Goal: Transaction & Acquisition: Purchase product/service

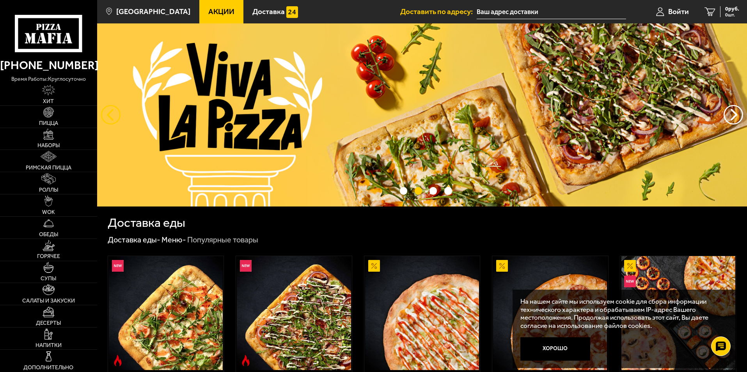
click at [110, 118] on button "следующий" at bounding box center [111, 115] width 20 height 20
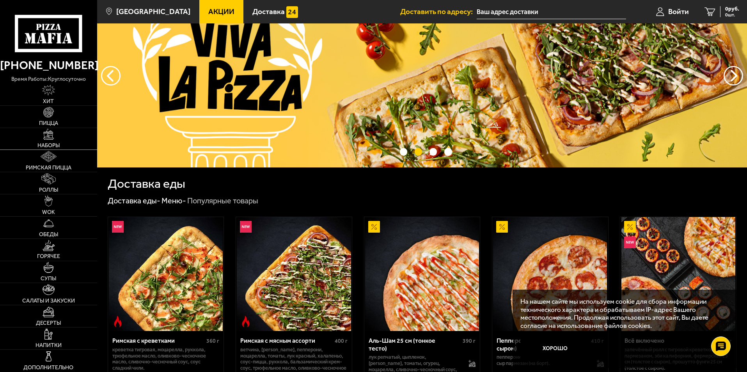
click at [58, 146] on span "Наборы" at bounding box center [48, 145] width 22 height 5
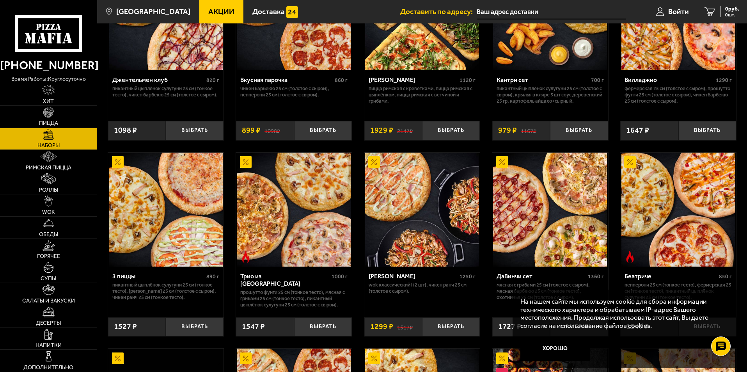
scroll to position [156, 0]
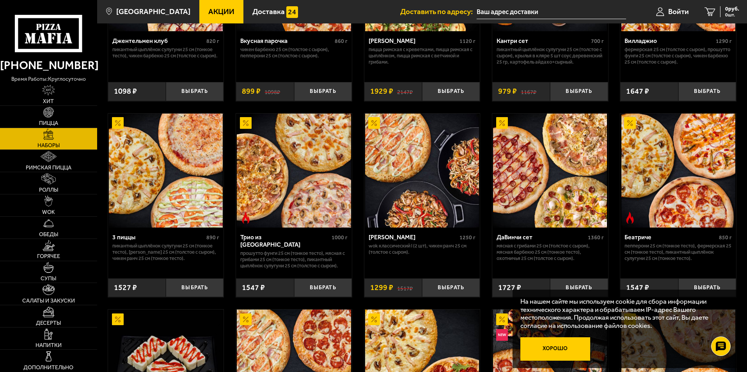
click at [568, 350] on button "Хорошо" at bounding box center [556, 348] width 70 height 23
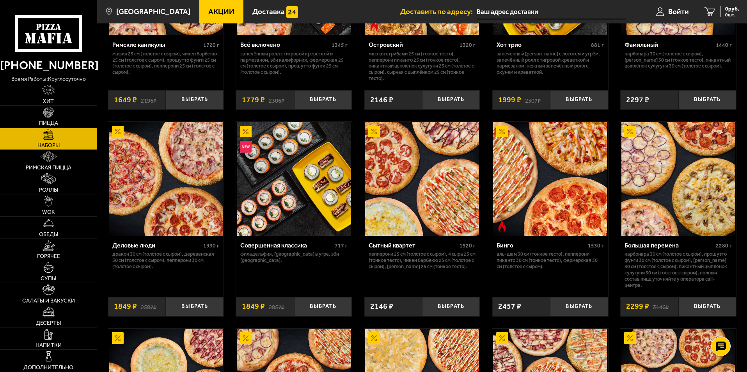
scroll to position [742, 0]
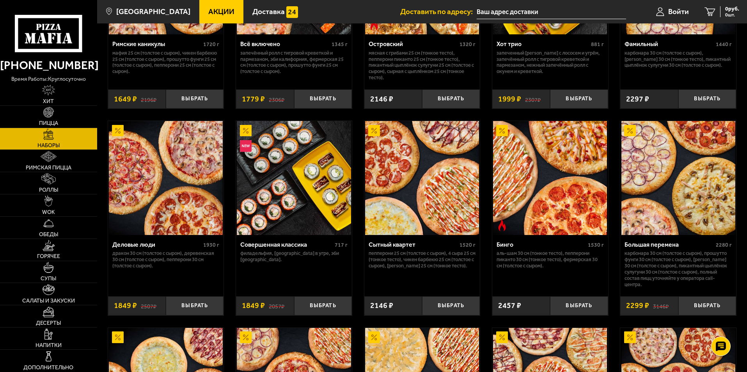
click at [658, 247] on div "Большая перемена" at bounding box center [669, 244] width 89 height 7
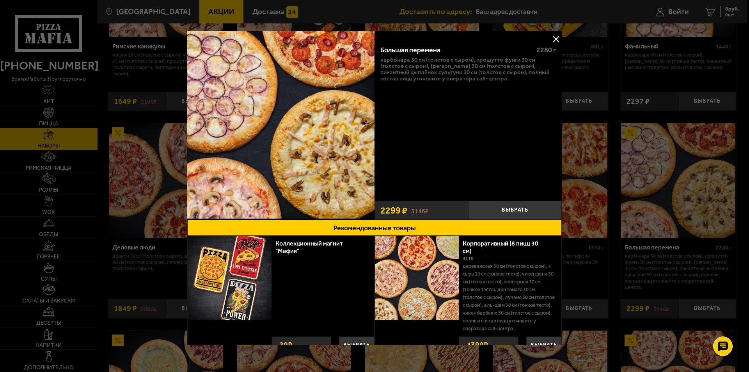
click at [550, 42] on button at bounding box center [556, 39] width 12 height 12
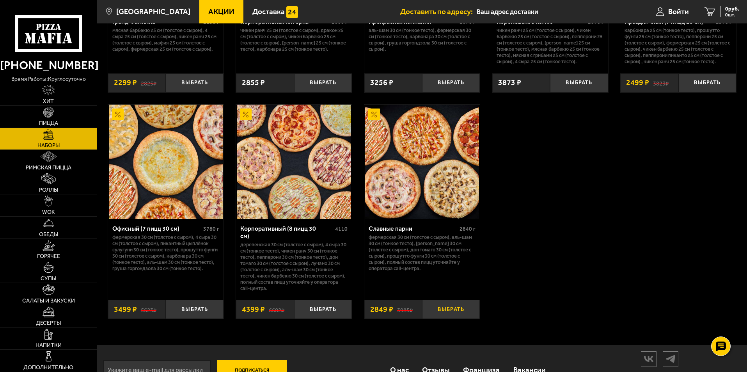
scroll to position [1191, 0]
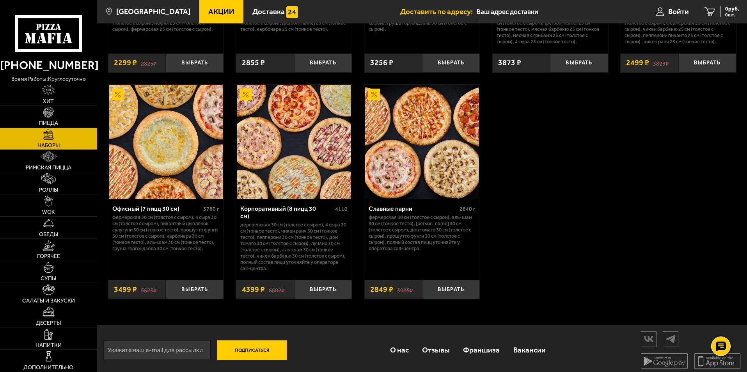
click at [143, 209] on div "Офисный (7 пицц 30 см)" at bounding box center [156, 208] width 89 height 7
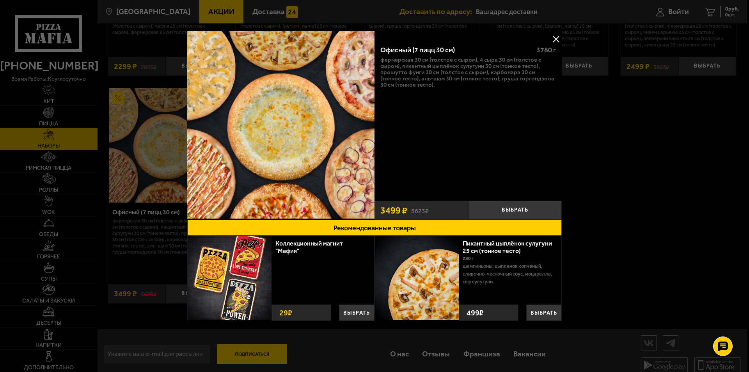
click at [554, 41] on button at bounding box center [556, 39] width 12 height 12
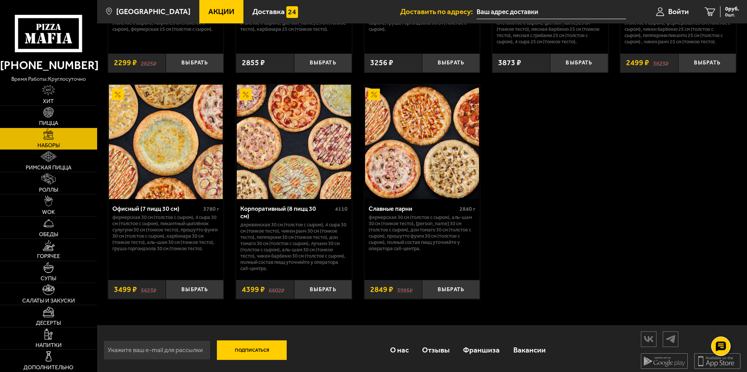
click at [390, 212] on div "Славные парни" at bounding box center [413, 208] width 89 height 7
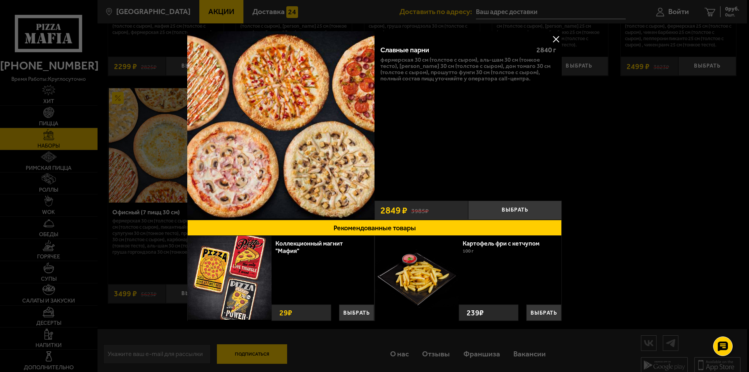
click at [554, 38] on button at bounding box center [556, 39] width 12 height 12
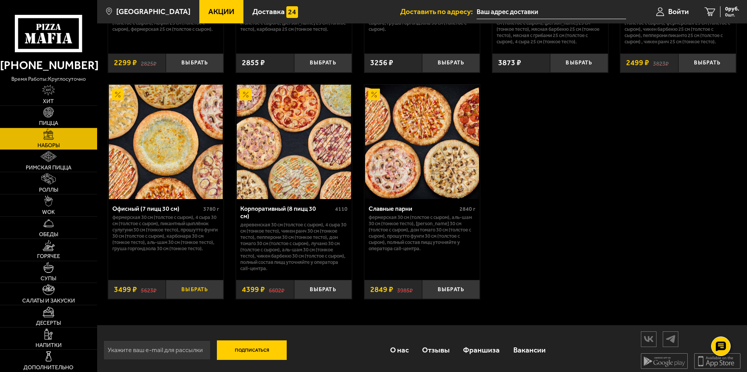
click at [197, 282] on button "Выбрать" at bounding box center [195, 289] width 58 height 19
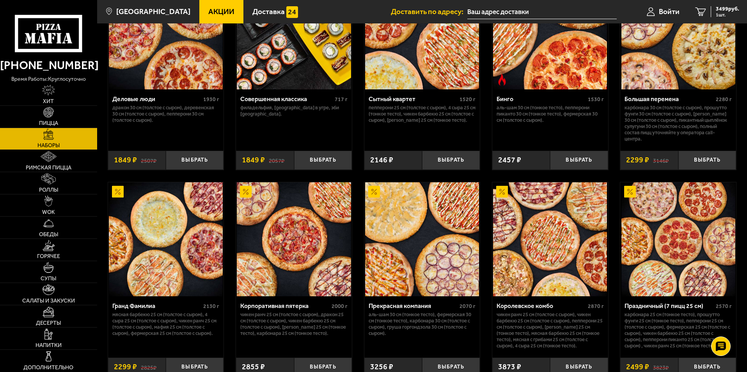
scroll to position [879, 0]
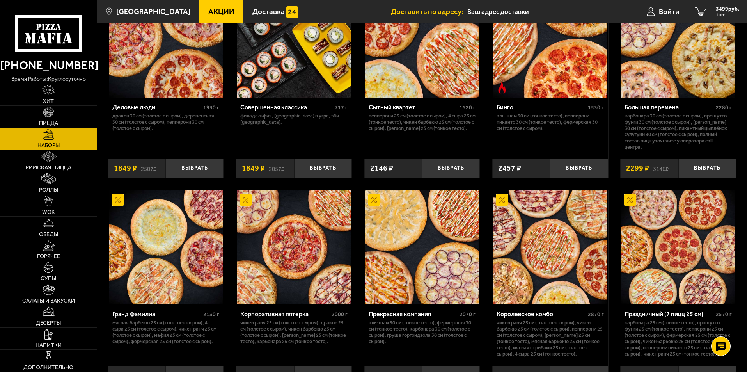
click at [208, 11] on span "Акции" at bounding box center [221, 11] width 26 height 7
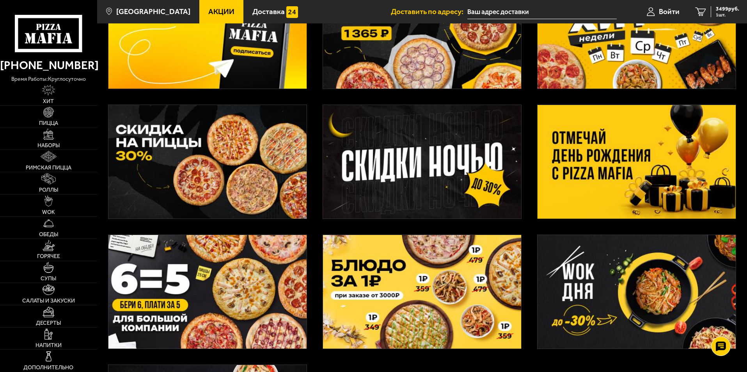
scroll to position [117, 0]
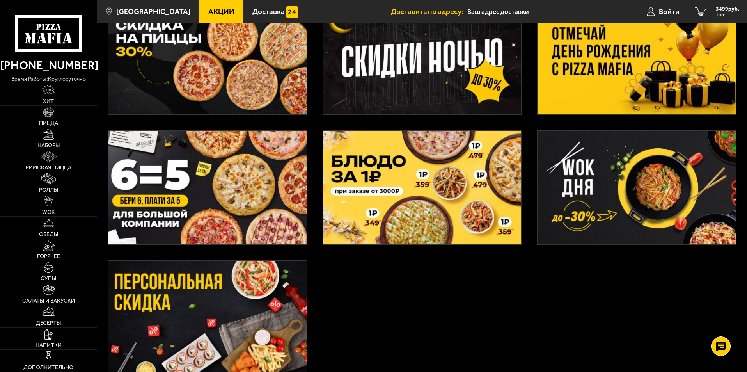
click at [210, 197] on img at bounding box center [208, 188] width 198 height 114
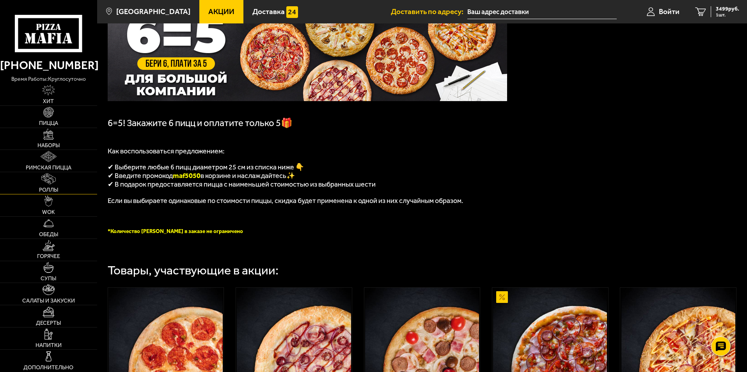
scroll to position [39, 0]
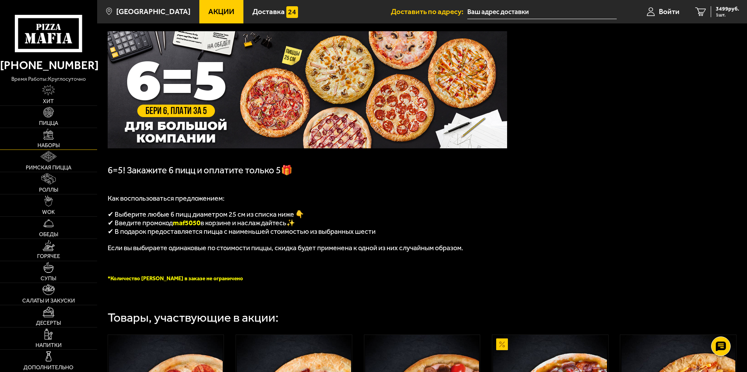
click at [63, 144] on link "Наборы" at bounding box center [48, 139] width 97 height 22
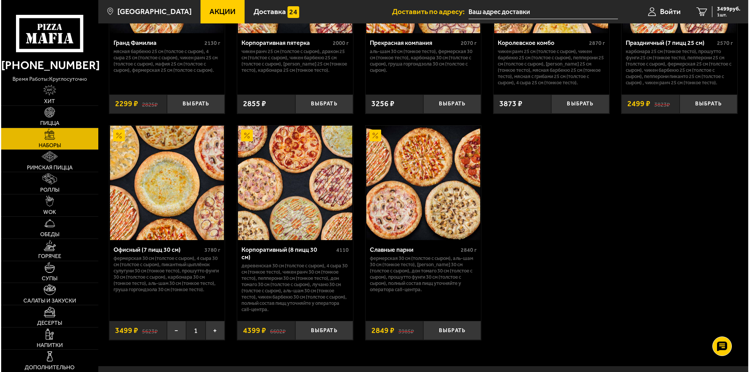
scroll to position [1171, 0]
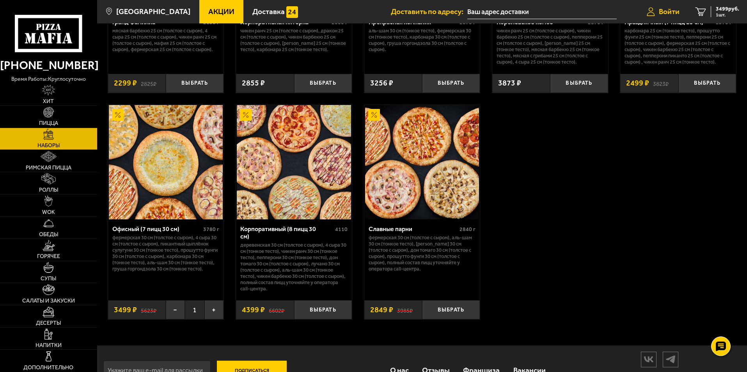
click at [662, 18] on link "Войти" at bounding box center [663, 11] width 48 height 23
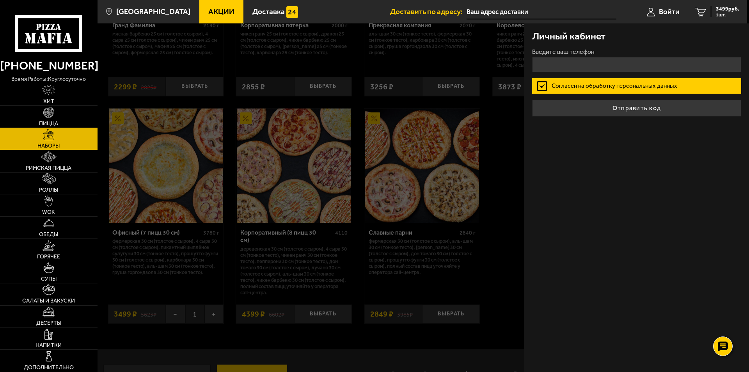
click at [26, 119] on link "Пицца" at bounding box center [49, 117] width 98 height 22
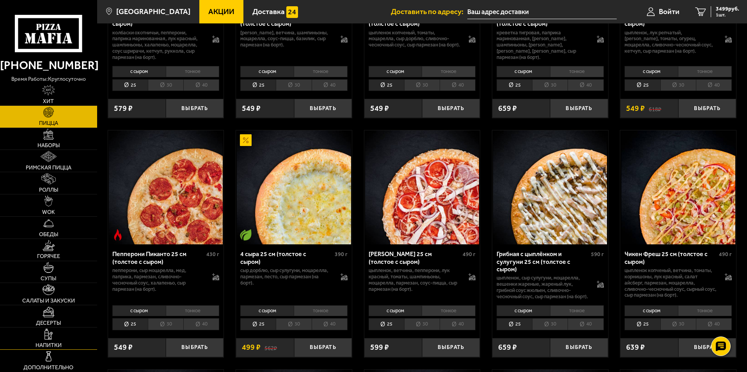
scroll to position [390, 0]
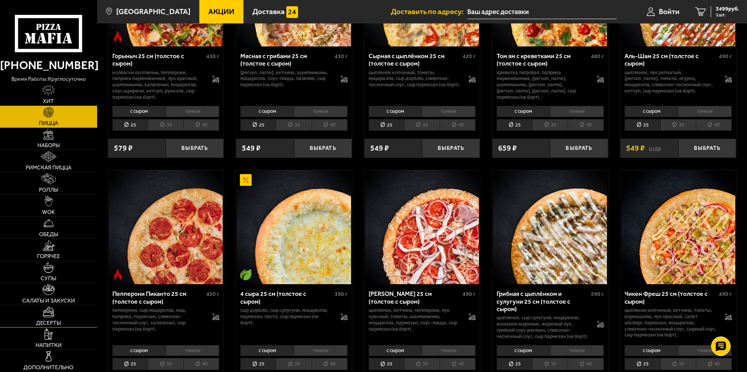
click at [71, 322] on link "Десерты" at bounding box center [48, 316] width 97 height 22
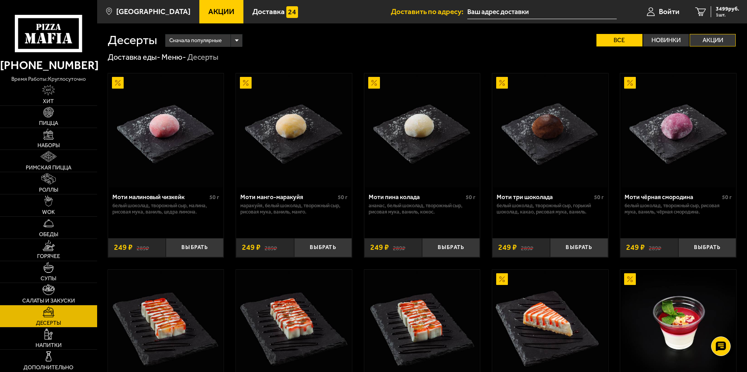
click at [700, 36] on label "Акции" at bounding box center [713, 40] width 46 height 12
click at [0, 0] on input "Акции" at bounding box center [0, 0] width 0 height 0
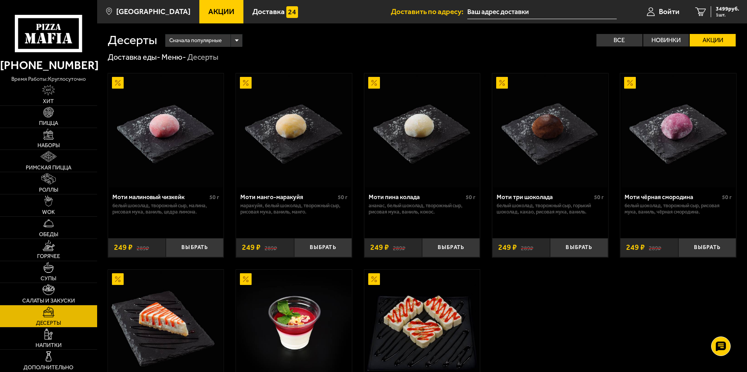
click at [702, 42] on label "Акции" at bounding box center [713, 40] width 46 height 12
click at [0, 0] on input "Акции" at bounding box center [0, 0] width 0 height 0
click at [712, 35] on label "Акции" at bounding box center [713, 40] width 46 height 12
click at [0, 0] on input "Акции" at bounding box center [0, 0] width 0 height 0
click at [723, 38] on label "Акции" at bounding box center [713, 40] width 46 height 12
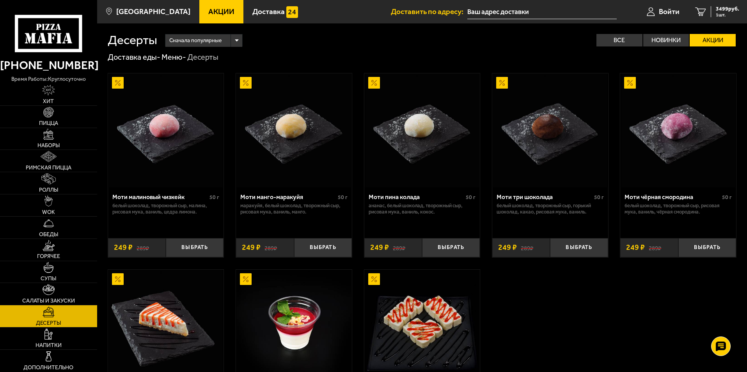
click at [0, 0] on input "Акции" at bounding box center [0, 0] width 0 height 0
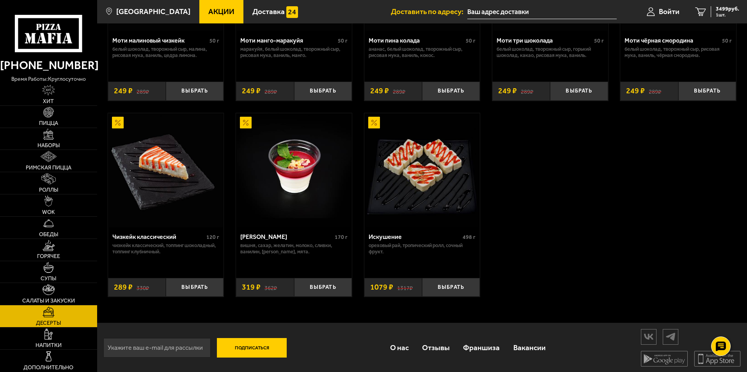
scroll to position [159, 0]
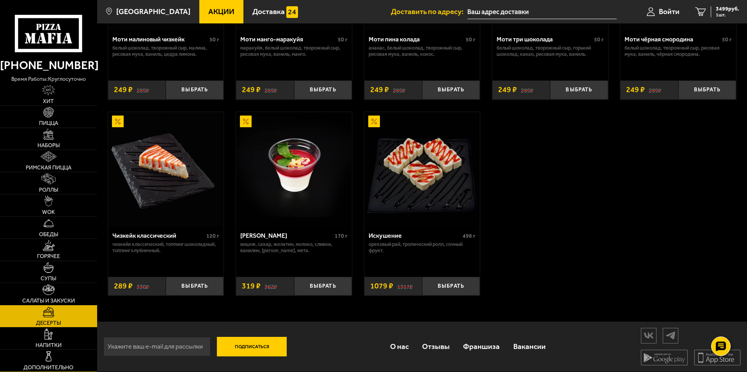
click at [78, 363] on link "Дополнительно" at bounding box center [48, 361] width 97 height 22
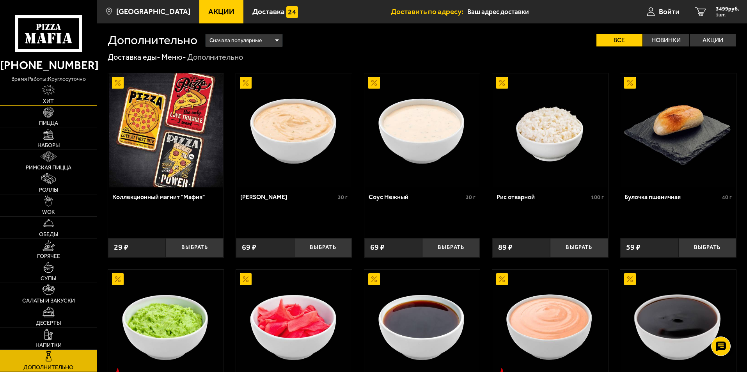
click at [59, 99] on link "Хит" at bounding box center [48, 95] width 97 height 22
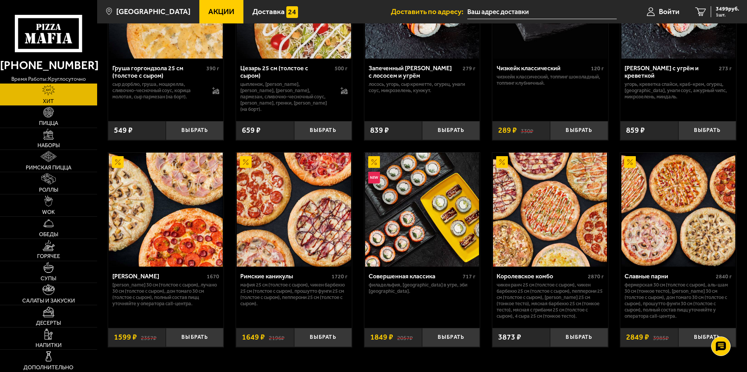
scroll to position [351, 0]
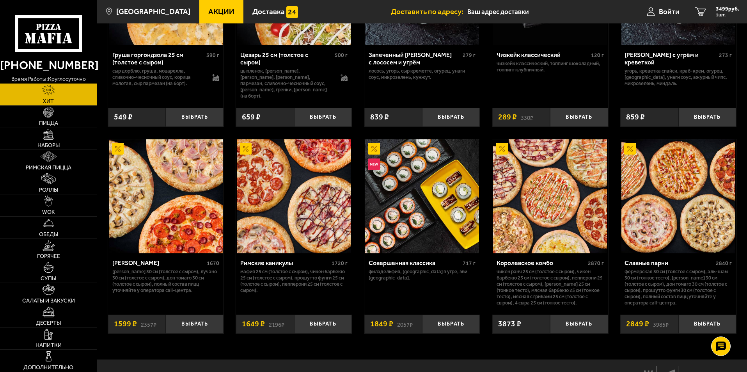
click at [504, 149] on img at bounding box center [503, 149] width 12 height 12
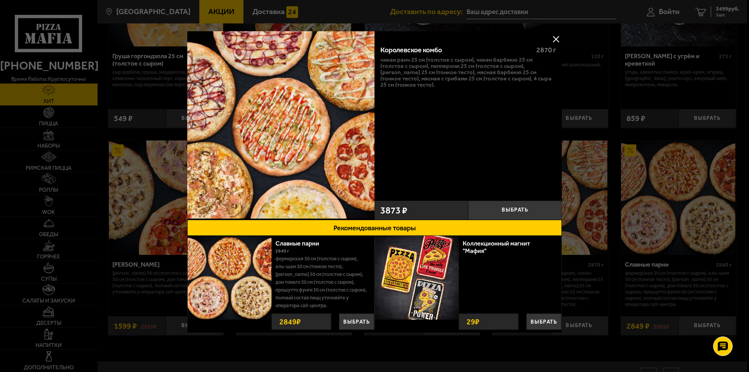
click at [556, 36] on button at bounding box center [556, 39] width 12 height 12
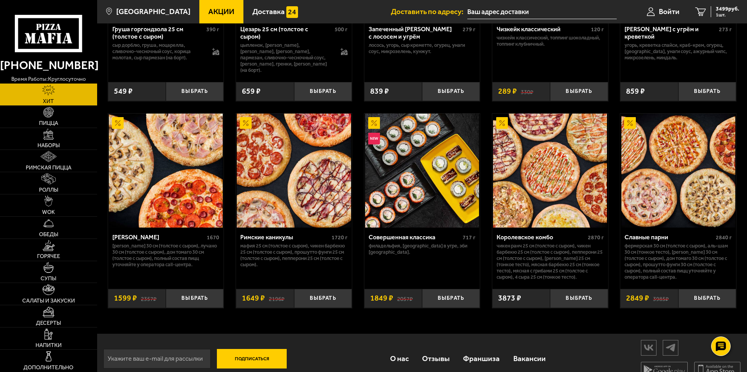
scroll to position [391, 0]
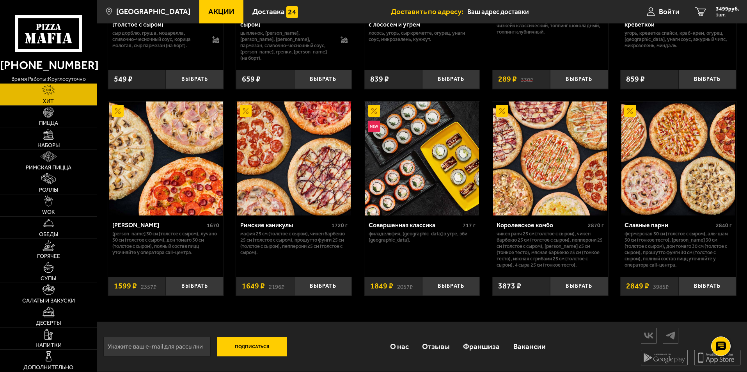
click at [553, 254] on p "Чикен Ранч 25 см (толстое с сыром), Чикен Барбекю 25 см (толстое с сыром), Пепп…" at bounding box center [550, 249] width 107 height 37
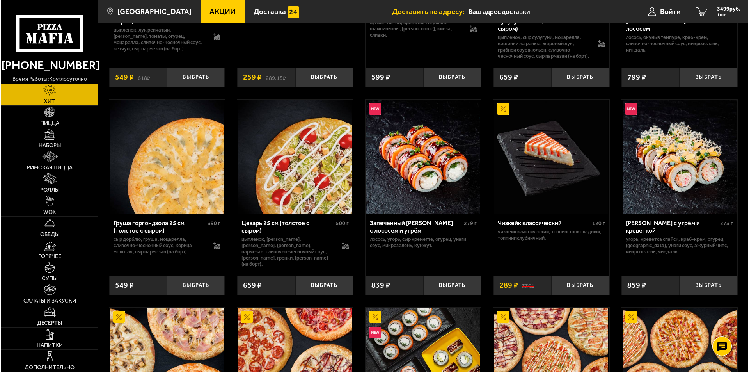
scroll to position [118, 0]
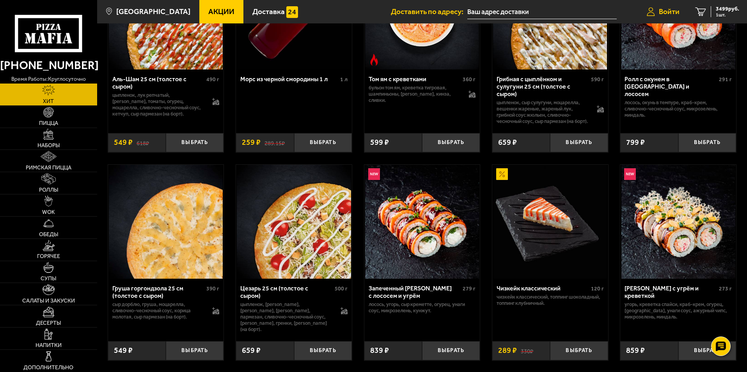
click at [659, 13] on span "Войти" at bounding box center [669, 11] width 21 height 7
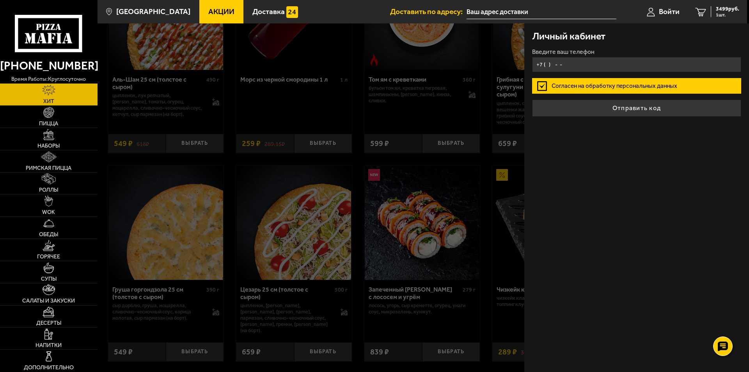
drag, startPoint x: 547, startPoint y: 66, endPoint x: 554, endPoint y: 65, distance: 7.1
click at [548, 66] on input "+7 ( ) - -" at bounding box center [636, 64] width 209 height 15
type input "[PHONE_NUMBER]"
click at [532, 100] on button "Отправить код" at bounding box center [636, 108] width 209 height 17
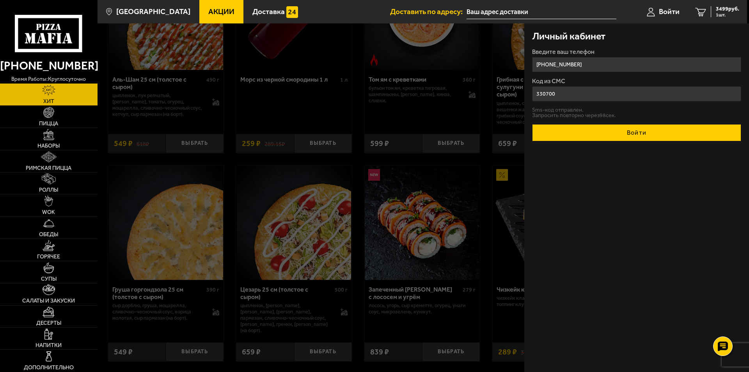
type input "330700"
click at [532, 124] on button "Войти" at bounding box center [636, 132] width 209 height 17
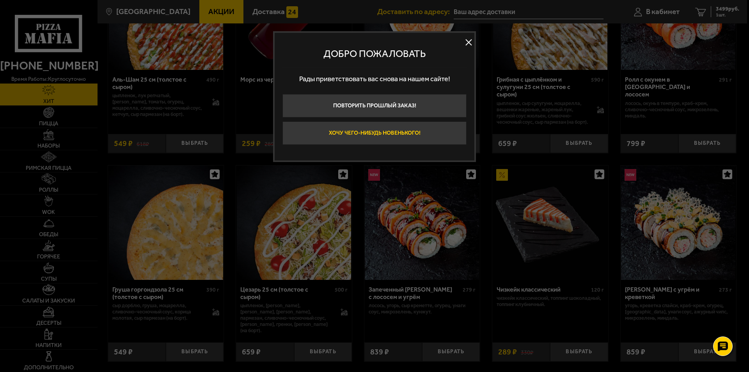
click at [368, 135] on button "Хочу чего-нибудь новенького!" at bounding box center [375, 132] width 184 height 23
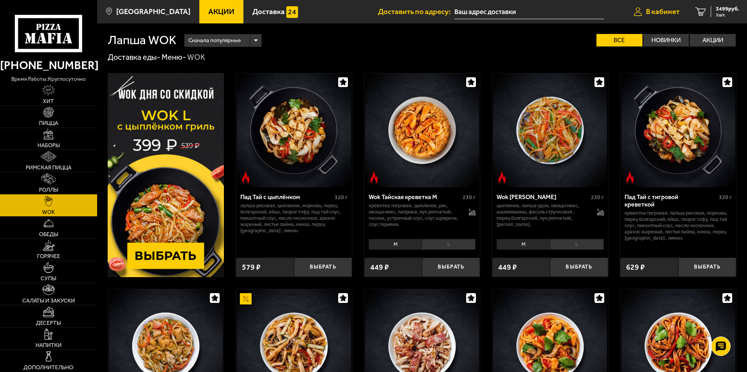
click at [647, 17] on link "В кабинет" at bounding box center [656, 11] width 61 height 23
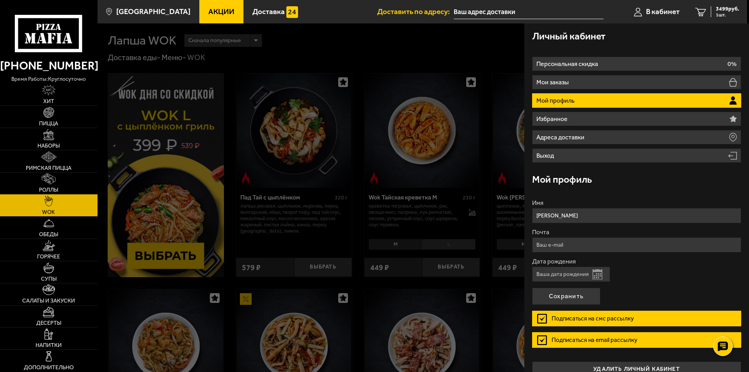
click at [642, 102] on li "Мой профиль" at bounding box center [636, 100] width 209 height 14
click at [569, 274] on input "Дата рождения" at bounding box center [571, 274] width 78 height 15
type input "03.09.1985"
click at [569, 294] on button "Сохранить" at bounding box center [566, 296] width 68 height 17
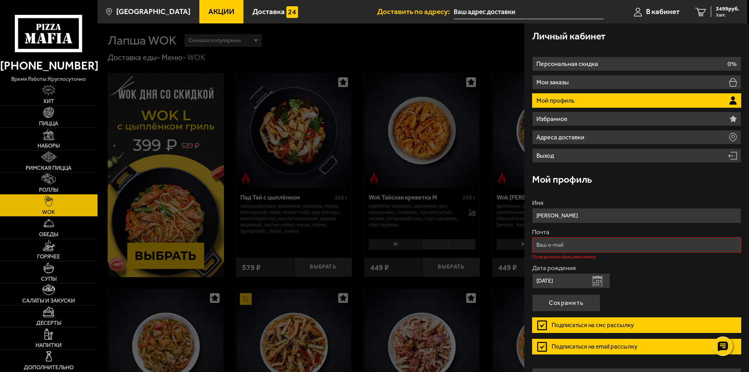
click at [556, 244] on input "Почта" at bounding box center [636, 244] width 209 height 15
type input "л"
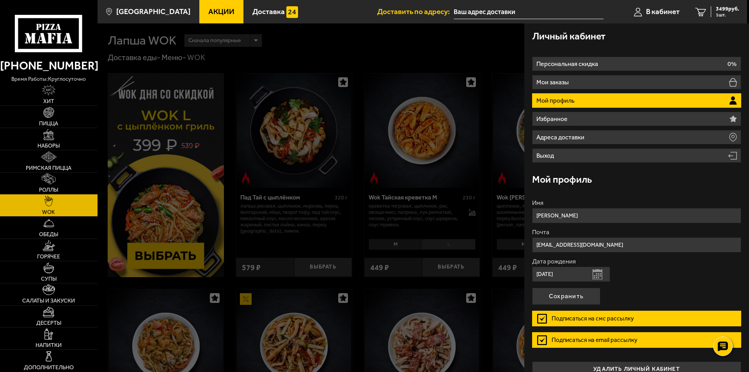
drag, startPoint x: 542, startPoint y: 242, endPoint x: 546, endPoint y: 244, distance: 4.2
click at [544, 244] on input "kruhilchik1985@gmail.com" at bounding box center [636, 244] width 209 height 15
click at [544, 246] on input "kruhilchik1985@gmail.com" at bounding box center [636, 244] width 209 height 15
type input "kruzhilchik1985@gmail.com"
click at [573, 295] on button "Сохранить" at bounding box center [566, 296] width 68 height 17
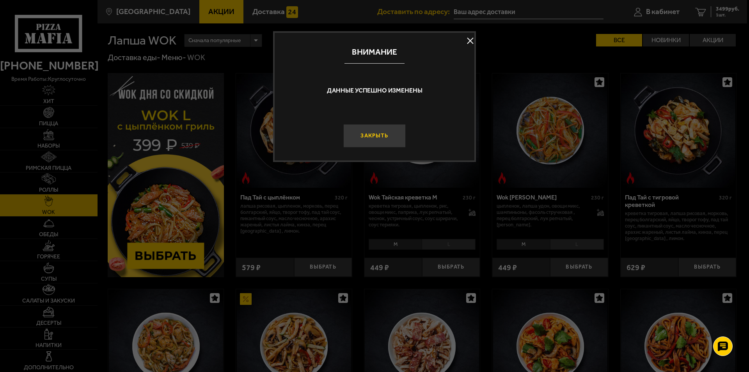
click at [372, 140] on button "Закрыть" at bounding box center [374, 135] width 62 height 23
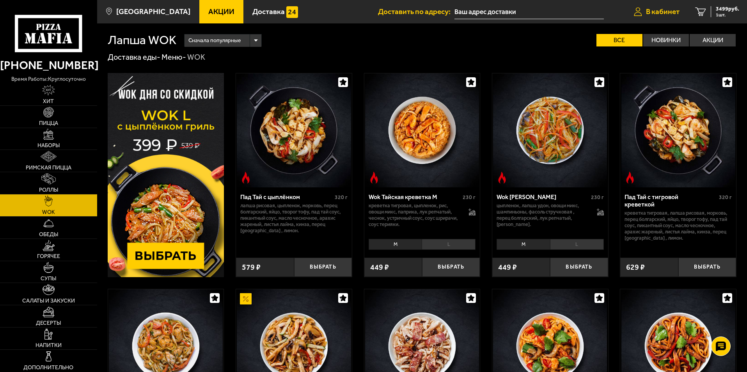
click at [658, 16] on link "В кабинет" at bounding box center [656, 11] width 61 height 23
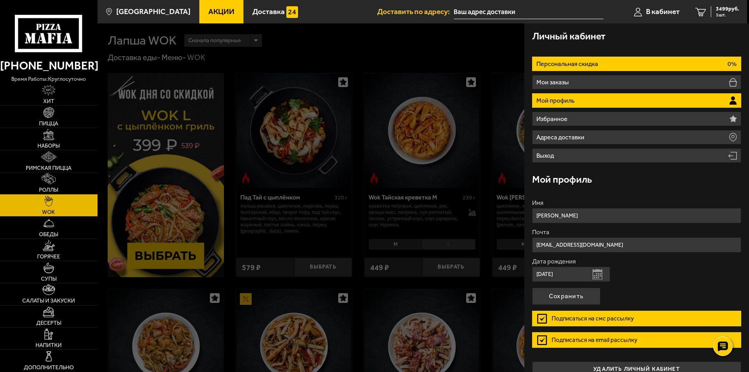
click at [654, 65] on li "Персональная скидка 0%" at bounding box center [636, 64] width 209 height 14
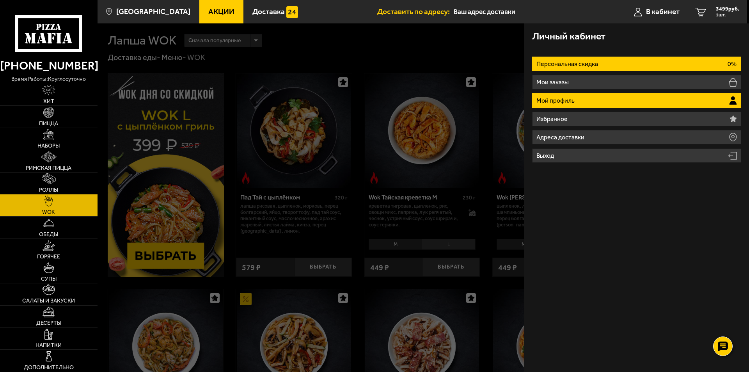
click at [643, 96] on li "Мой профиль" at bounding box center [636, 100] width 209 height 14
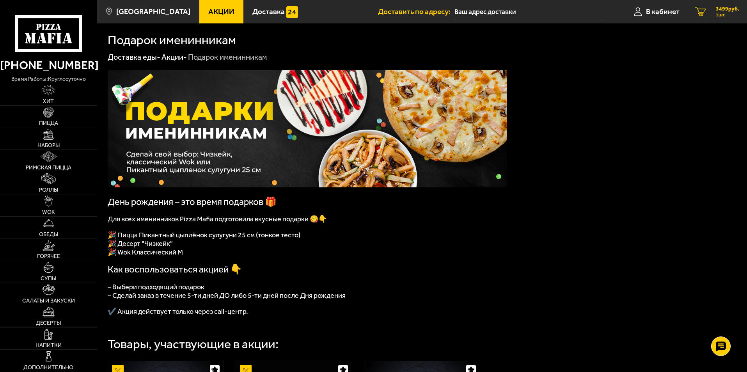
click at [729, 13] on span "1 шт." at bounding box center [727, 14] width 23 height 5
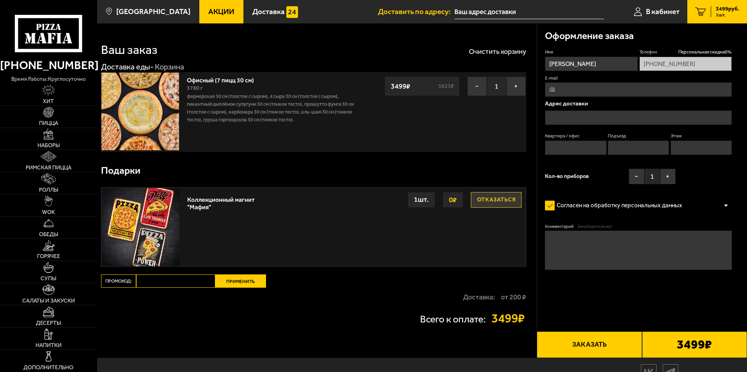
paste input "maf5055"
type input "maf5055"
click at [230, 282] on button "Применить" at bounding box center [240, 280] width 51 height 13
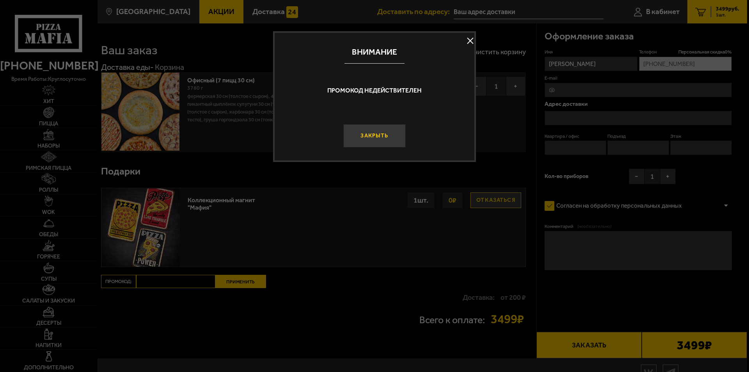
click at [368, 139] on button "Закрыть" at bounding box center [374, 135] width 62 height 23
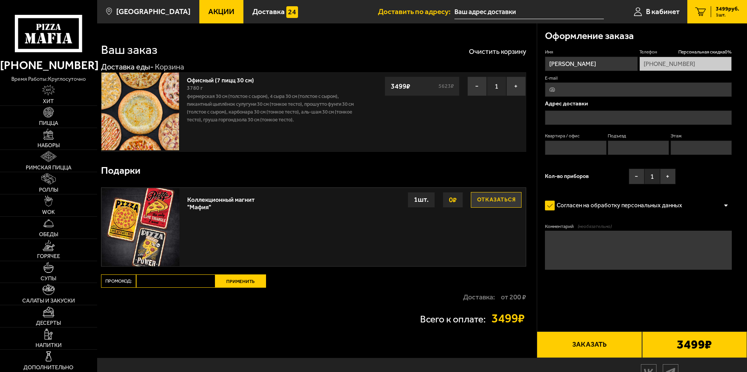
paste input "maf5055"
type input "maf5055"
click at [228, 279] on button "Применить" at bounding box center [240, 280] width 51 height 13
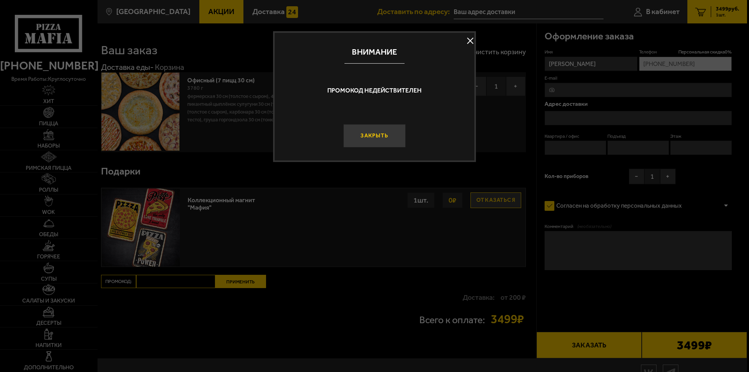
click at [378, 139] on button "Закрыть" at bounding box center [374, 135] width 62 height 23
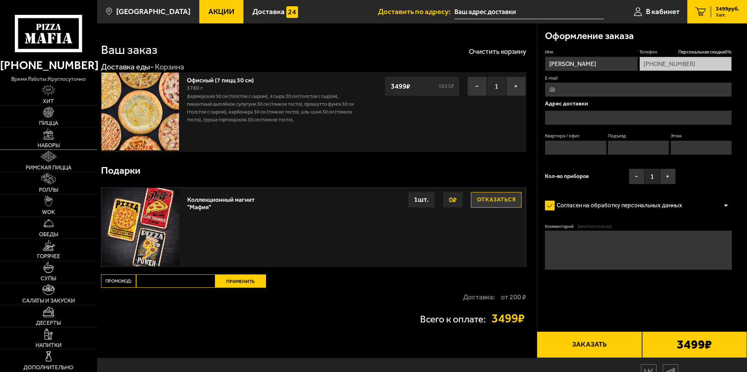
click at [44, 139] on img at bounding box center [48, 134] width 11 height 11
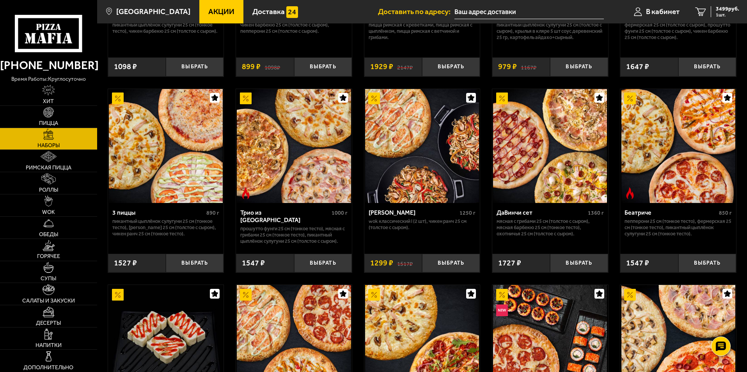
scroll to position [176, 0]
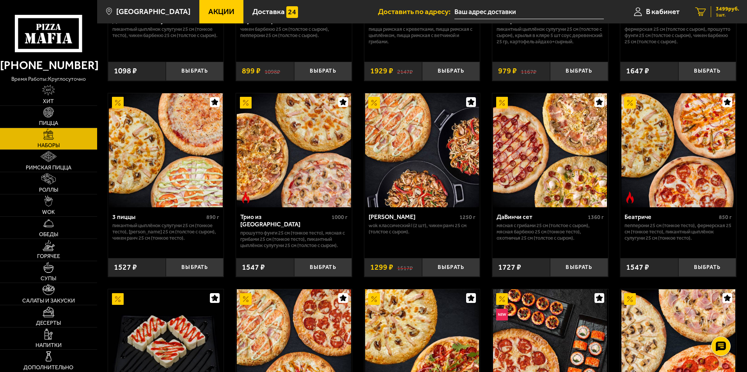
click at [717, 17] on span "1 шт." at bounding box center [727, 14] width 23 height 5
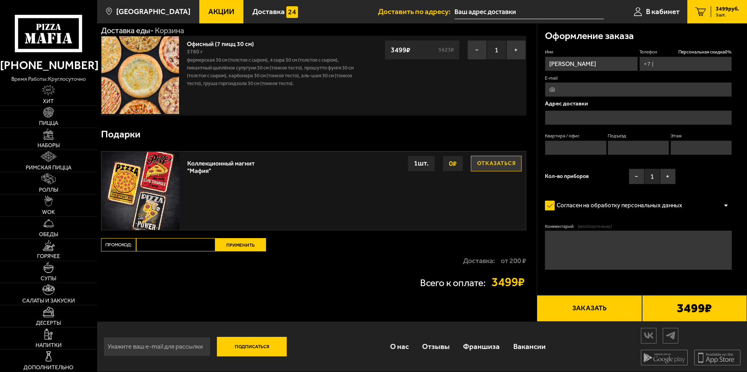
type input "[PHONE_NUMBER]"
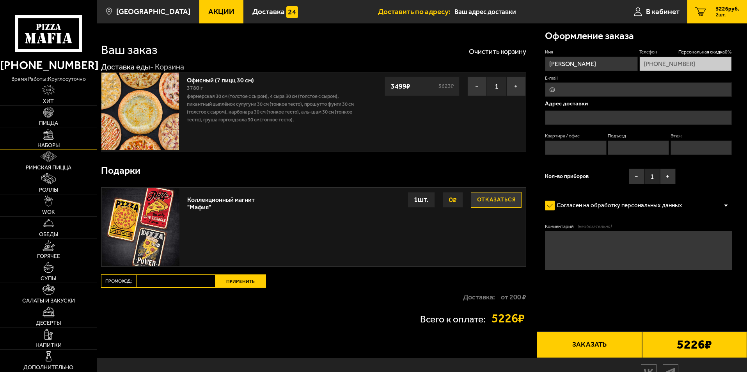
click at [60, 135] on link "Наборы" at bounding box center [48, 139] width 97 height 22
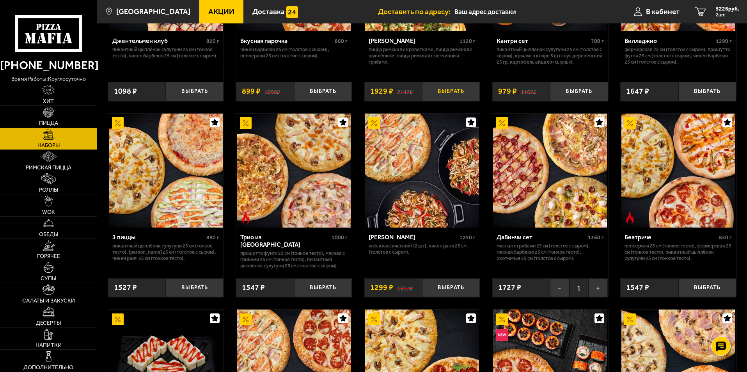
scroll to position [117, 0]
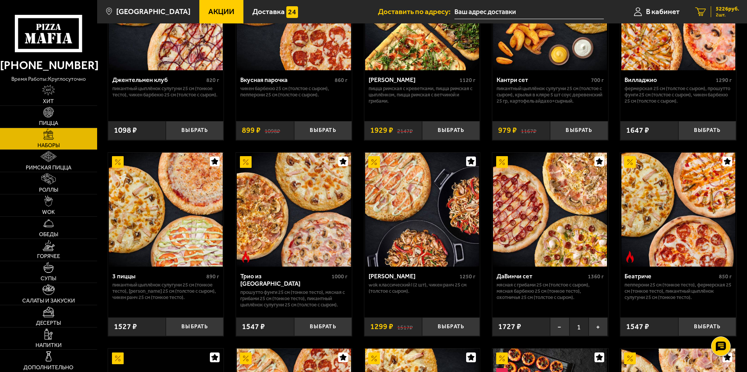
click at [730, 14] on span "2 шт." at bounding box center [727, 14] width 23 height 5
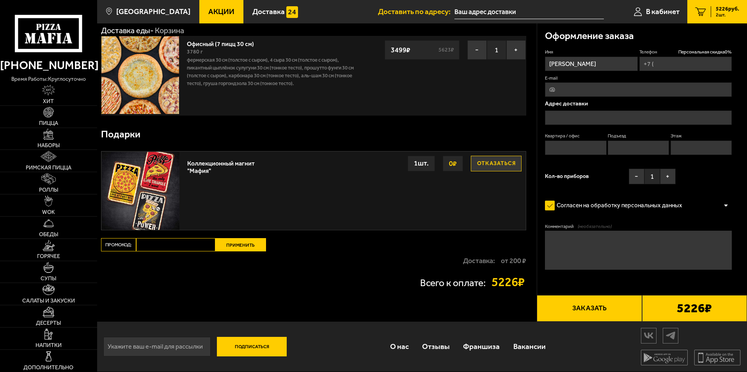
type input "[PHONE_NUMBER]"
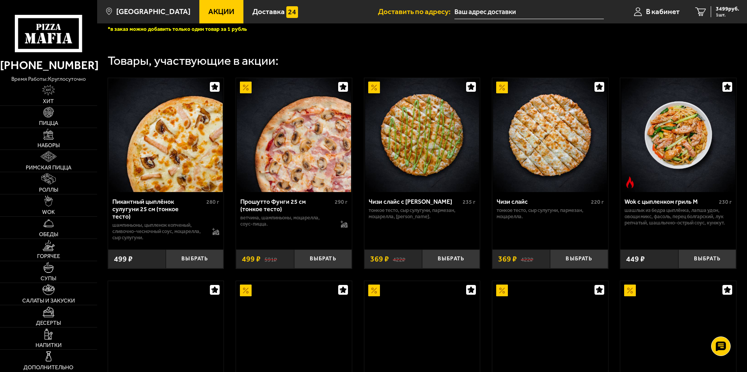
scroll to position [273, 0]
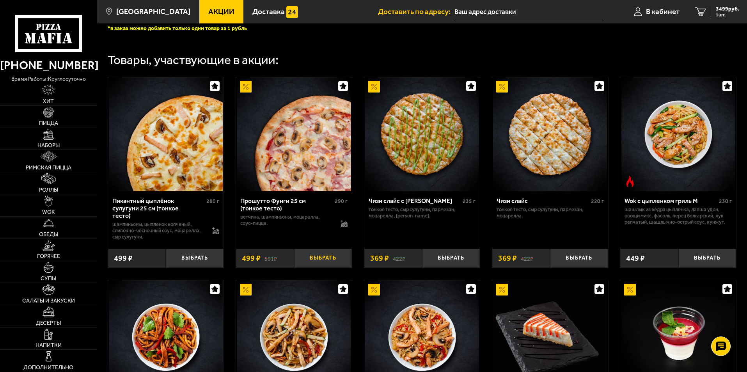
click at [338, 258] on button "Выбрать" at bounding box center [323, 258] width 58 height 19
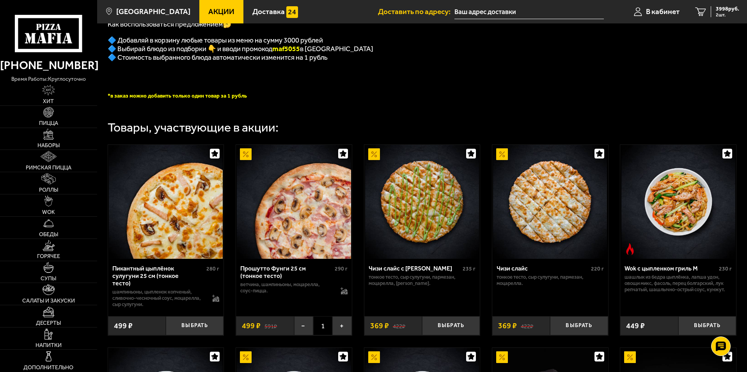
scroll to position [117, 0]
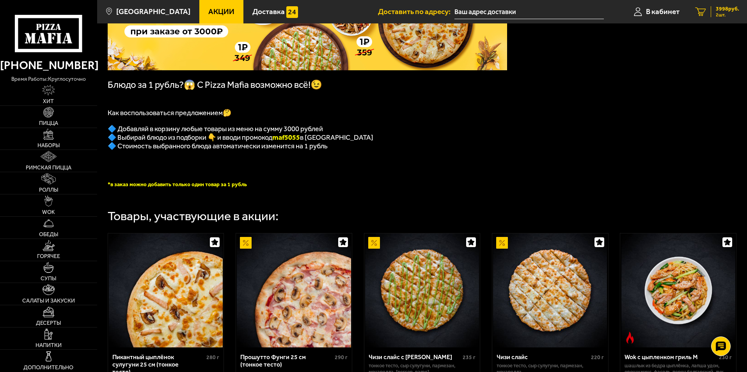
click at [723, 18] on link "2 3998 руб. 2 шт." at bounding box center [718, 11] width 60 height 23
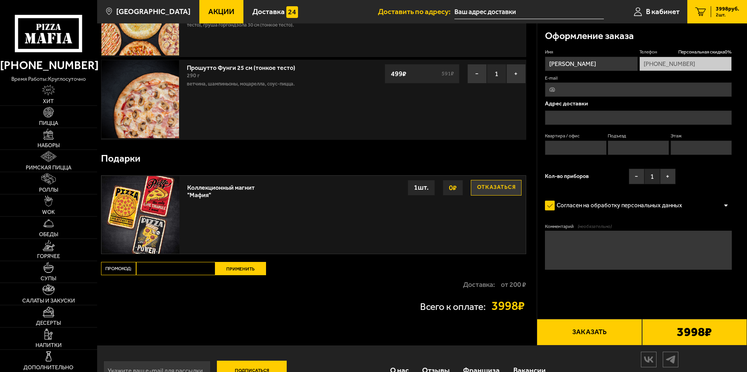
scroll to position [119, 0]
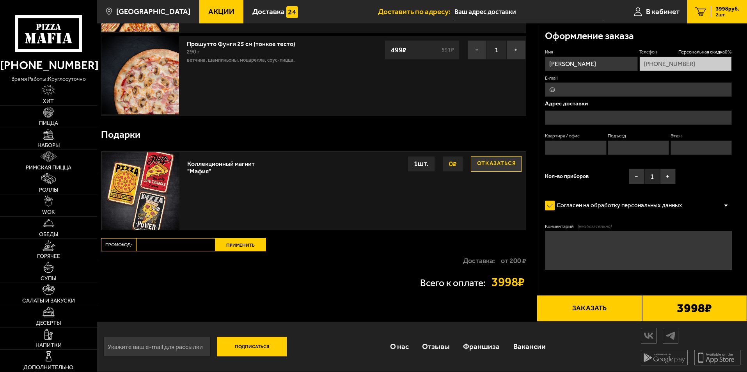
paste input "maf5055"
type input "maf5055"
click at [230, 246] on button "Применить" at bounding box center [240, 244] width 51 height 13
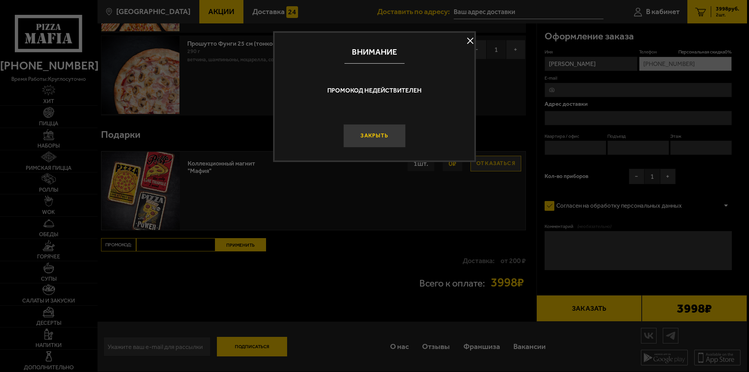
click at [368, 137] on button "Закрыть" at bounding box center [374, 135] width 62 height 23
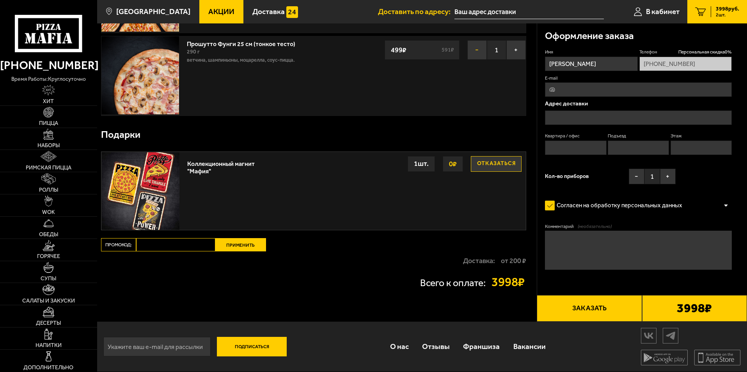
click at [478, 53] on button "−" at bounding box center [478, 50] width 20 height 20
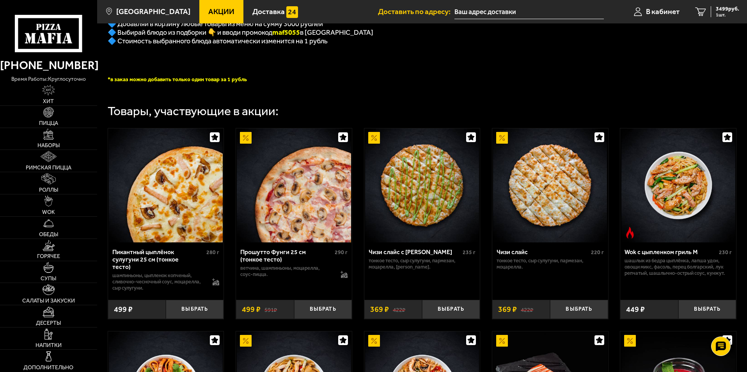
scroll to position [214, 0]
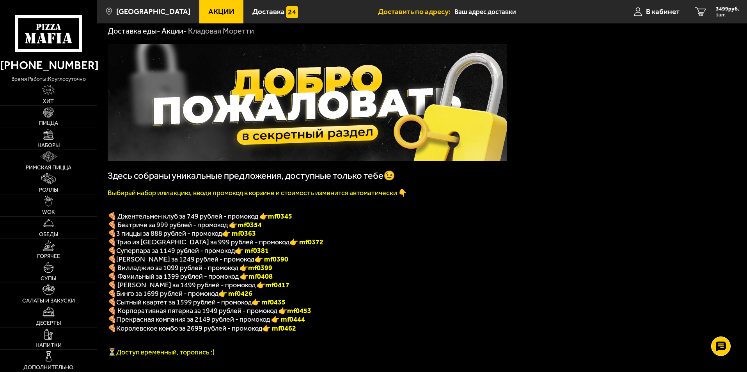
scroll to position [39, 0]
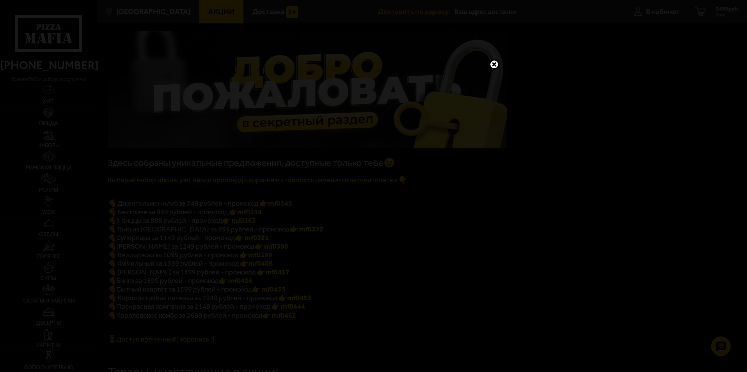
click at [496, 63] on link at bounding box center [494, 64] width 10 height 10
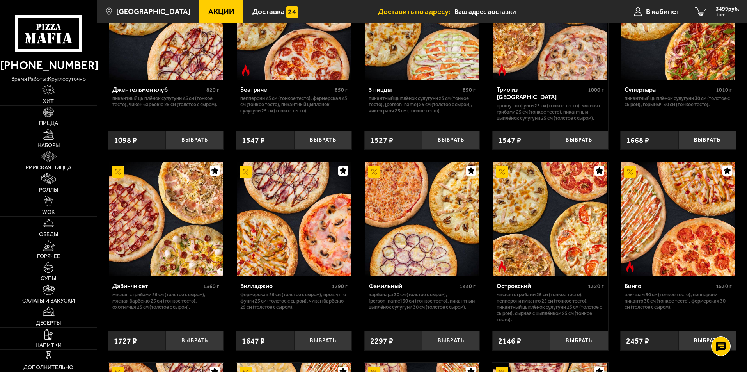
scroll to position [507, 0]
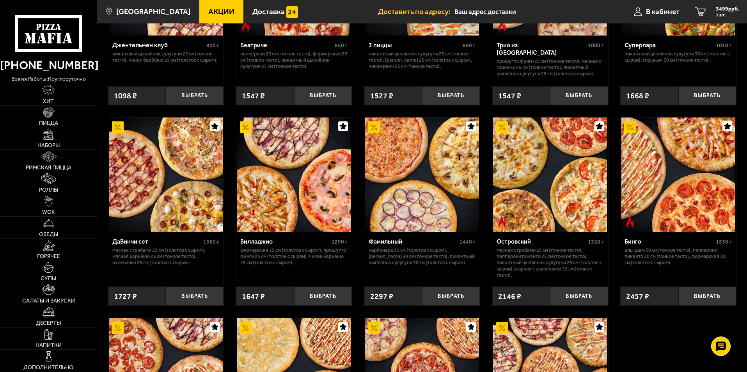
drag, startPoint x: 195, startPoint y: 303, endPoint x: 189, endPoint y: 274, distance: 29.9
click at [194, 303] on button "Выбрать" at bounding box center [195, 296] width 58 height 19
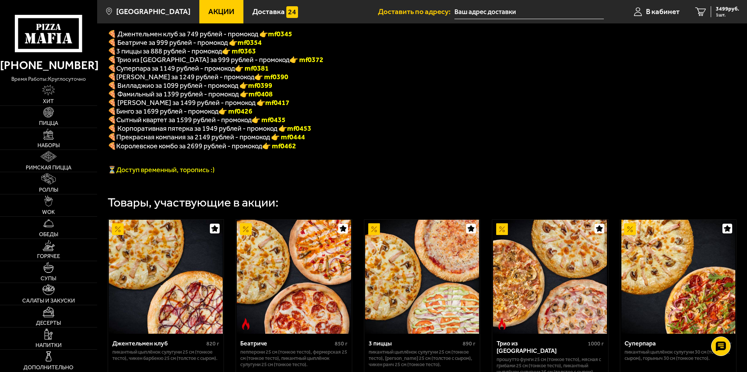
scroll to position [194, 0]
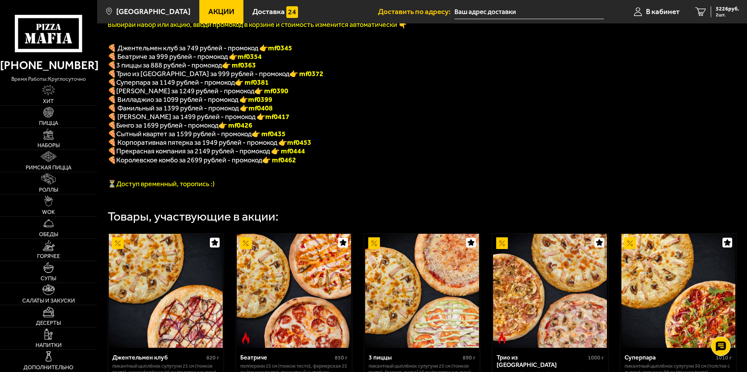
drag, startPoint x: 242, startPoint y: 95, endPoint x: 266, endPoint y: 95, distance: 24.2
click at [272, 95] on p "🍕 [PERSON_NAME] за 1249 рублей - промокод 👉 mf0390" at bounding box center [308, 91] width 400 height 9
copy b "mf0390"
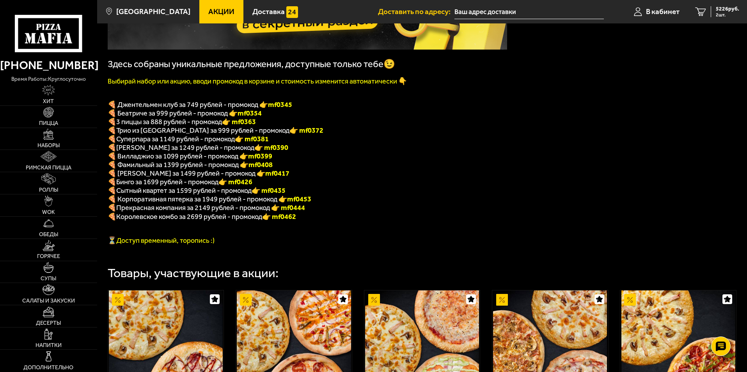
scroll to position [0, 0]
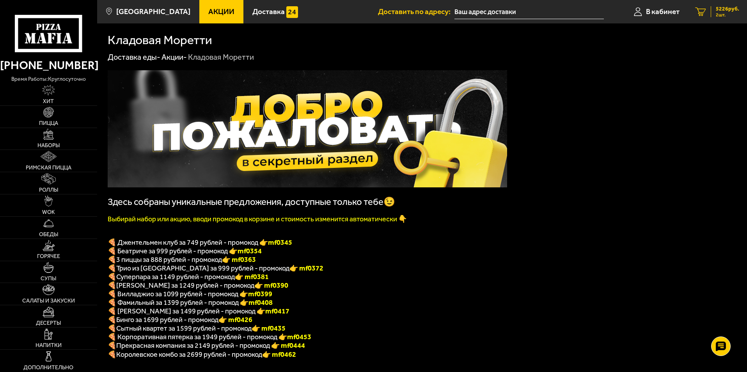
click at [730, 13] on span "2 шт." at bounding box center [727, 14] width 23 height 5
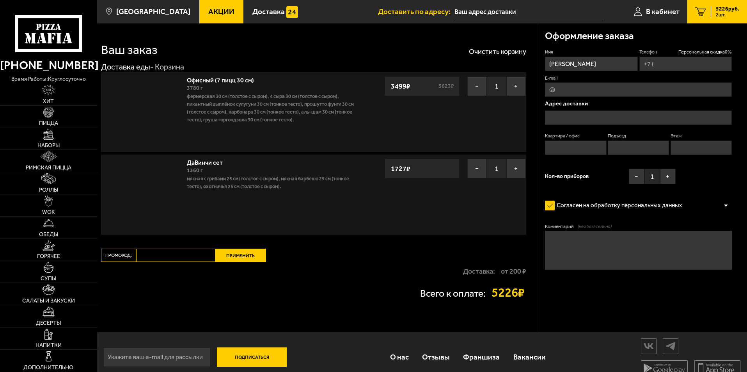
type input "[PHONE_NUMBER]"
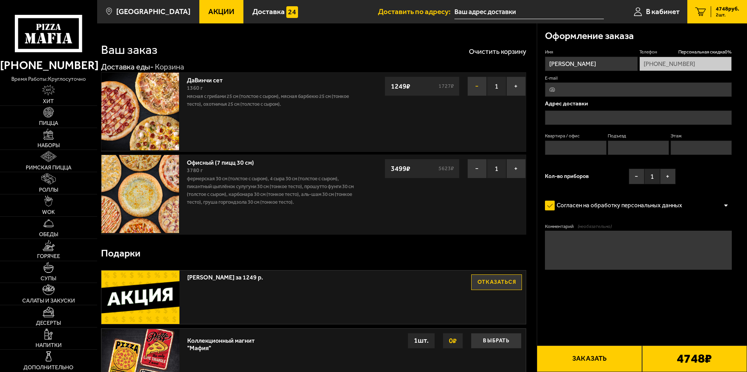
click at [475, 87] on button "−" at bounding box center [478, 87] width 20 height 20
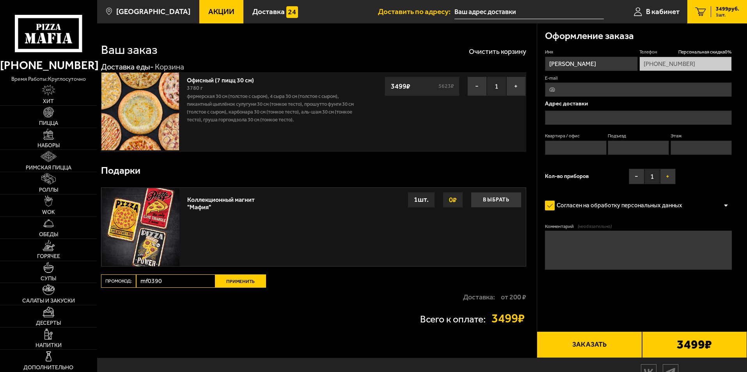
click at [673, 179] on button "+" at bounding box center [668, 177] width 16 height 16
click at [667, 180] on button "+" at bounding box center [668, 177] width 16 height 16
click at [666, 178] on button "+" at bounding box center [668, 177] width 16 height 16
click at [614, 122] on input "text" at bounding box center [638, 117] width 187 height 14
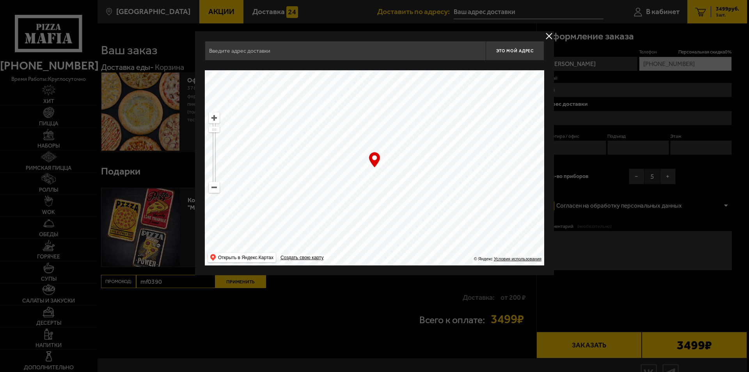
drag, startPoint x: 341, startPoint y: 129, endPoint x: 289, endPoint y: 88, distance: 65.8
click at [289, 88] on ymaps at bounding box center [375, 167] width 340 height 195
type input "Невский проспект, 22-24"
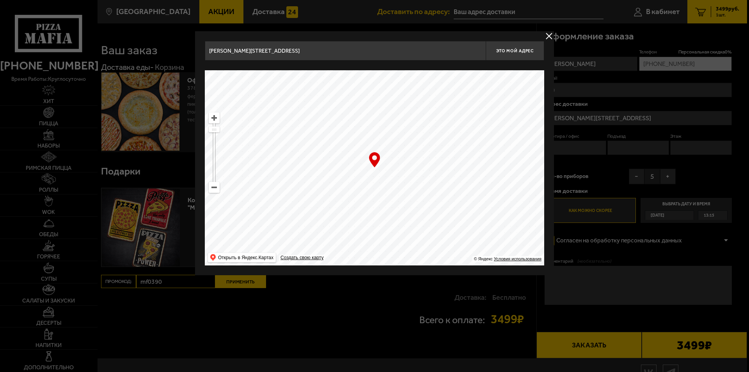
drag, startPoint x: 423, startPoint y: 162, endPoint x: 363, endPoint y: 120, distance: 72.9
click at [364, 121] on ymaps at bounding box center [375, 167] width 340 height 195
drag, startPoint x: 426, startPoint y: 164, endPoint x: 303, endPoint y: 166, distance: 123.4
click at [303, 166] on ymaps at bounding box center [375, 167] width 340 height 195
type input "Садовая улица, 13-15/50"
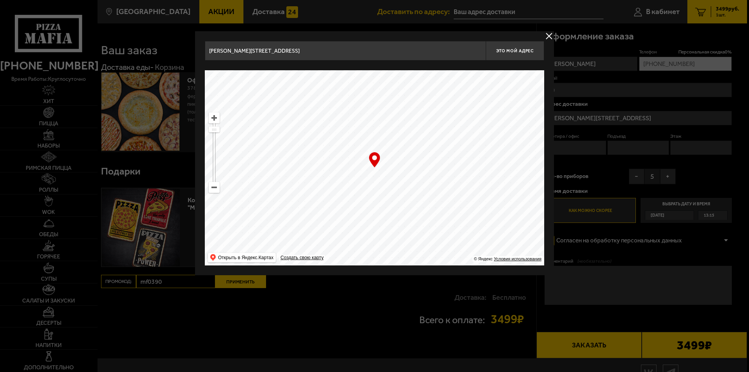
type input "Садовая улица, 13-15/50"
drag, startPoint x: 429, startPoint y: 190, endPoint x: 415, endPoint y: 251, distance: 63.3
click at [417, 256] on ymaps at bounding box center [375, 167] width 340 height 195
type input "Садовая улица, 1"
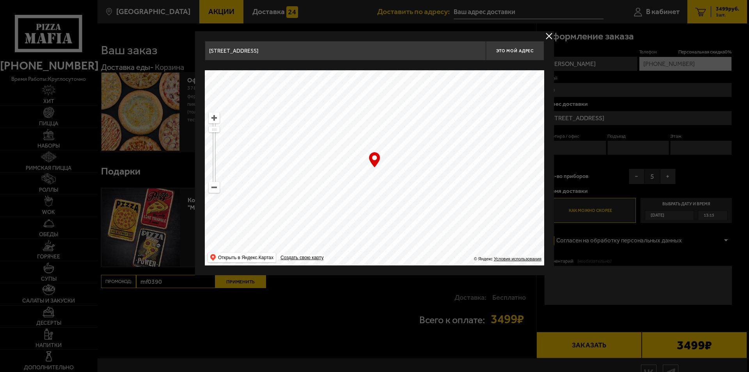
type input "Инженерная улица, 2-4Е"
drag, startPoint x: 411, startPoint y: 170, endPoint x: 23, endPoint y: 189, distance: 388.5
click at [97, 190] on main "Санкт-Петербург Все Акции Доставка Личный кабинет Акции Доставка Доставить по а…" at bounding box center [422, 204] width 650 height 408
drag, startPoint x: 362, startPoint y: 193, endPoint x: 202, endPoint y: 148, distance: 166.4
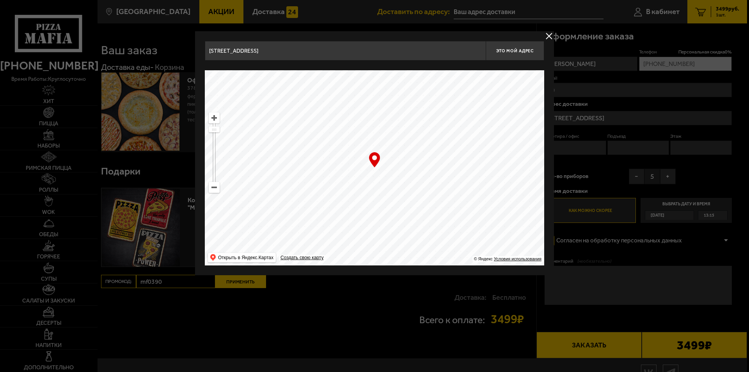
click at [202, 148] on div "Инженерная улица, 2-4Е Это мой адрес Найдите адрес перетащив карту … © Яндекс У…" at bounding box center [374, 153] width 359 height 244
type input "Греческий проспект, 21"
drag, startPoint x: 374, startPoint y: 177, endPoint x: 179, endPoint y: 133, distance: 199.7
click at [166, 132] on main "Санкт-Петербург Все Акции Доставка Личный кабинет Акции Доставка Доставить по а…" at bounding box center [422, 204] width 650 height 408
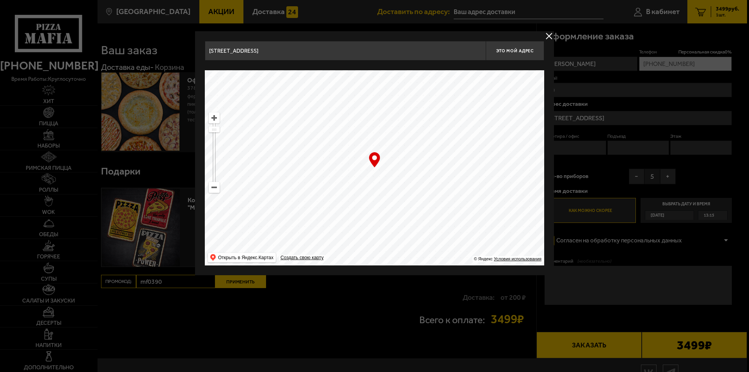
type input "Синопская набережная, 38Б"
drag, startPoint x: 236, startPoint y: 135, endPoint x: 286, endPoint y: -27, distance: 169.5
click at [286, 0] on html "(812) 333 22 22 время работы: круглосуточно Хит Пицца Наборы Римская пицца Ролл…" at bounding box center [374, 204] width 749 height 409
drag, startPoint x: 371, startPoint y: 226, endPoint x: 385, endPoint y: 214, distance: 18.5
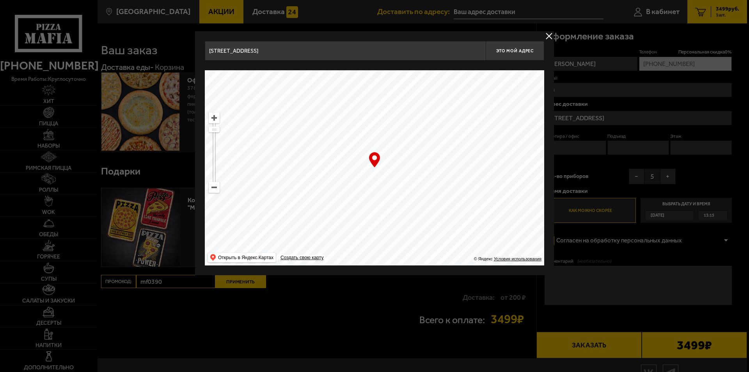
click at [385, 214] on ymaps at bounding box center [375, 167] width 340 height 195
type input "Исполкомская улица, 16"
click at [507, 55] on button "Это мой адрес" at bounding box center [515, 51] width 59 height 20
type input "Исполкомская улица, 16"
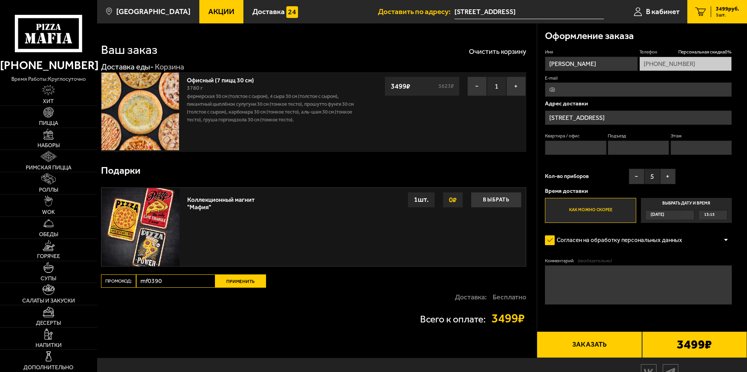
click at [643, 148] on input "Подъезд" at bounding box center [638, 148] width 61 height 14
type input "1"
click at [713, 215] on span "13:15" at bounding box center [710, 214] width 11 height 9
click at [0, 0] on input "Выбрать дату и время Сегодня 13:15" at bounding box center [0, 0] width 0 height 0
click at [723, 215] on div "13:15" at bounding box center [713, 214] width 28 height 9
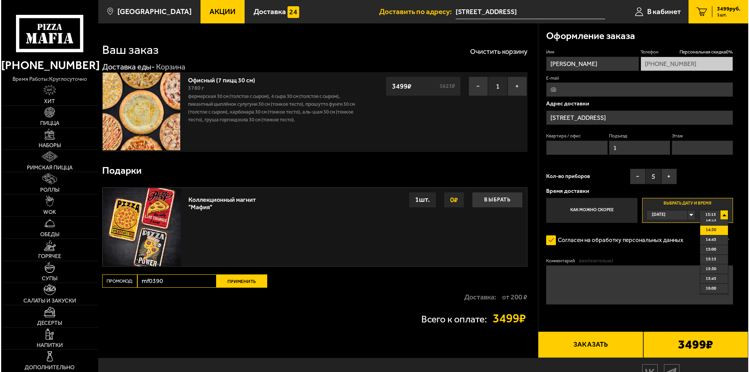
scroll to position [78, 0]
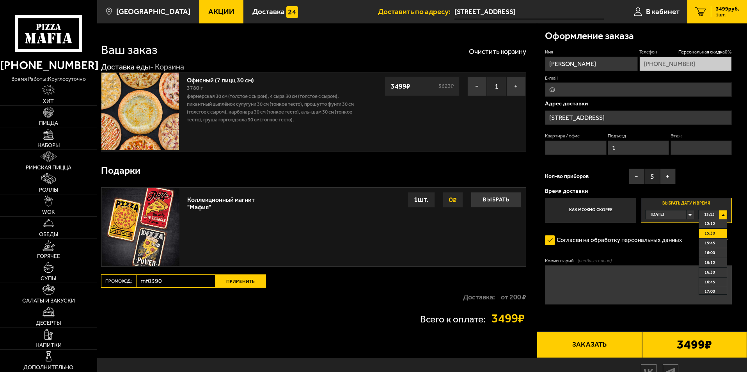
click at [715, 234] on span "15:30" at bounding box center [710, 233] width 11 height 9
click at [662, 10] on span "В кабинет" at bounding box center [663, 11] width 34 height 7
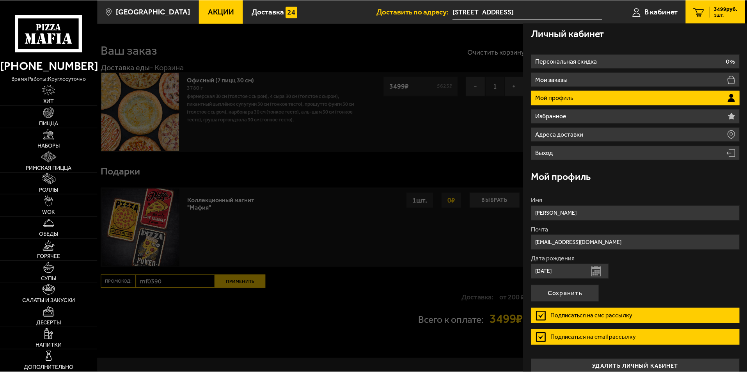
scroll to position [0, 0]
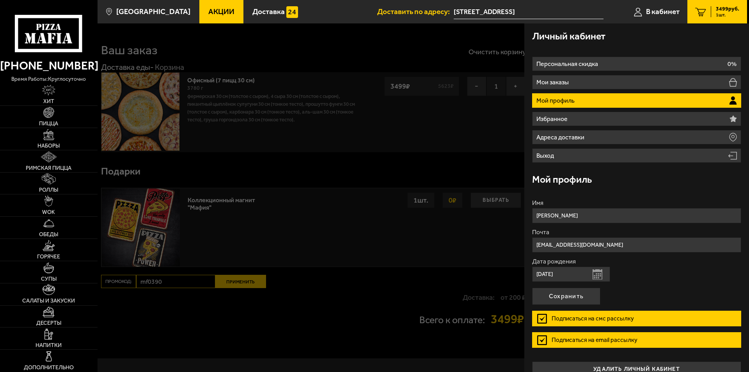
click at [660, 98] on li "Мой профиль" at bounding box center [636, 100] width 209 height 14
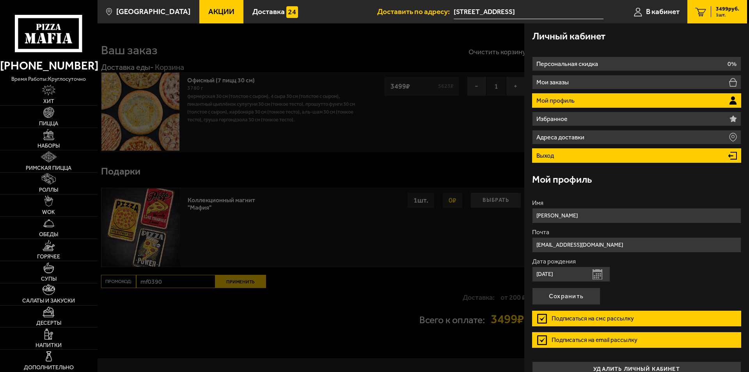
click at [629, 155] on li "Выход" at bounding box center [636, 155] width 209 height 14
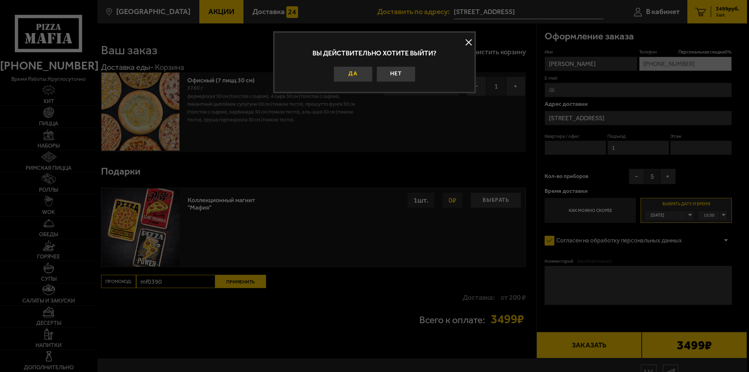
click at [361, 78] on button "Да" at bounding box center [353, 74] width 39 height 16
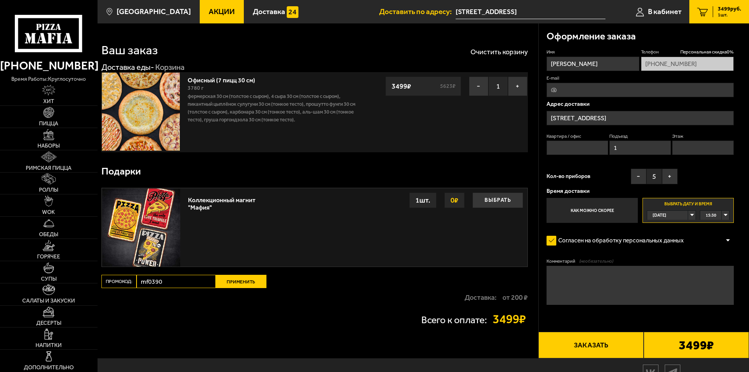
type input "Россия, Санкт-Петербург, Исполкомская улица, 16"
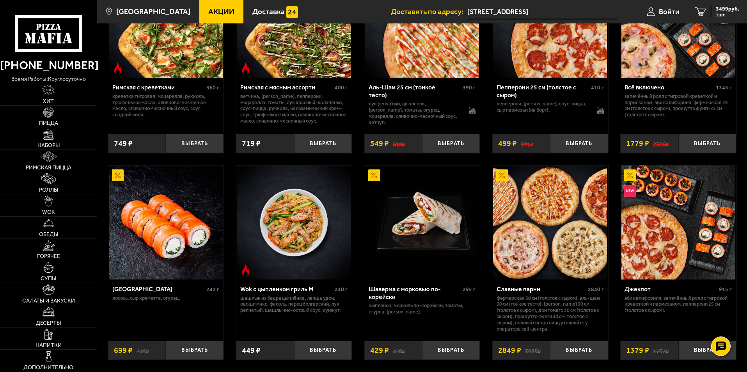
scroll to position [195, 0]
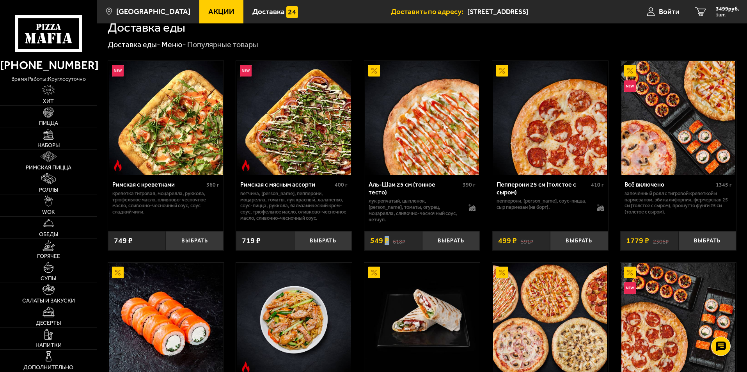
click at [386, 241] on span "549 ₽" at bounding box center [379, 241] width 19 height 8
click at [388, 247] on div "618 ₽ 549 ₽" at bounding box center [394, 240] width 58 height 19
click at [389, 238] on div "618 ₽ 549 ₽" at bounding box center [394, 240] width 58 height 19
click at [381, 240] on span "549 ₽" at bounding box center [379, 241] width 19 height 8
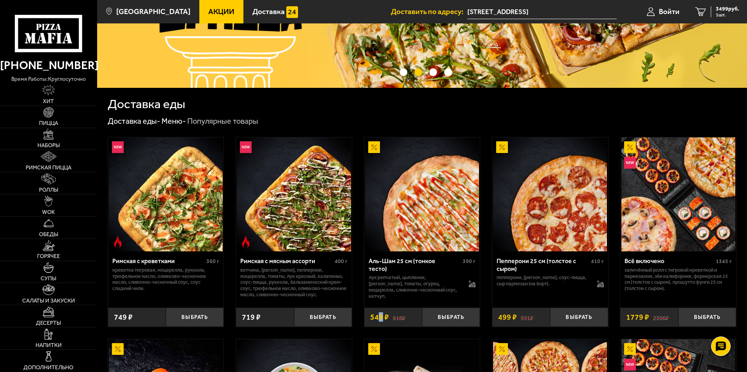
scroll to position [117, 0]
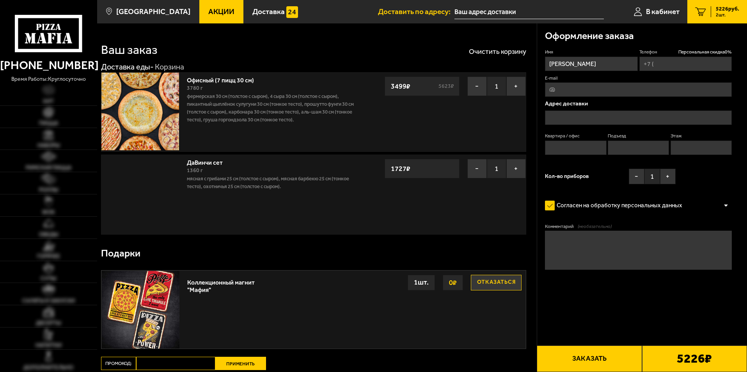
type input "[PHONE_NUMBER]"
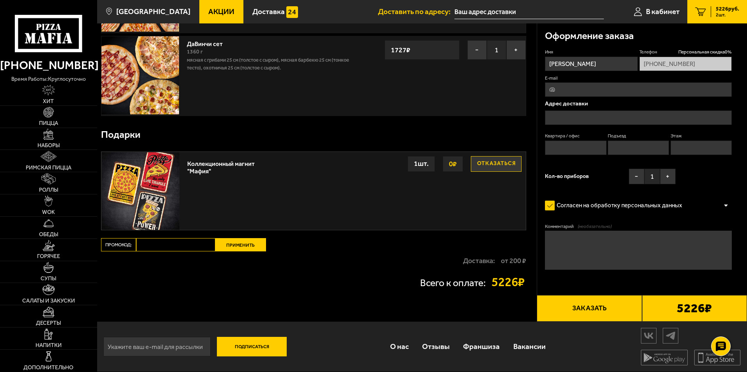
scroll to position [119, 0]
paste input "mf0390"
type input "mf0390"
click at [239, 245] on button "Применить" at bounding box center [240, 244] width 51 height 13
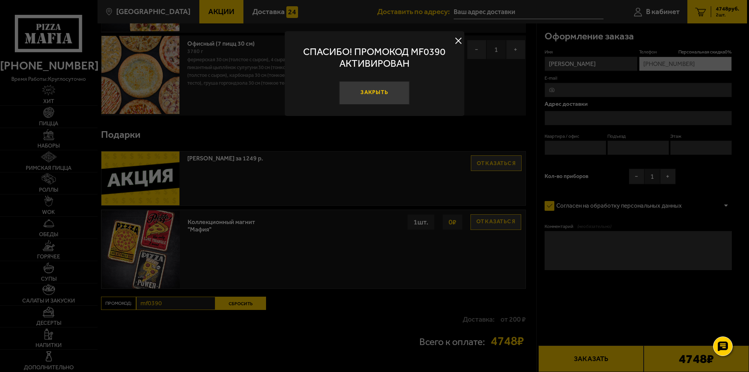
click at [386, 98] on button "Закрыть" at bounding box center [375, 92] width 70 height 23
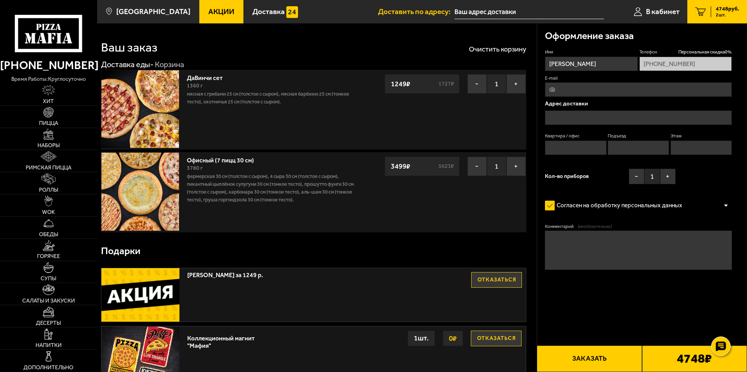
scroll to position [0, 0]
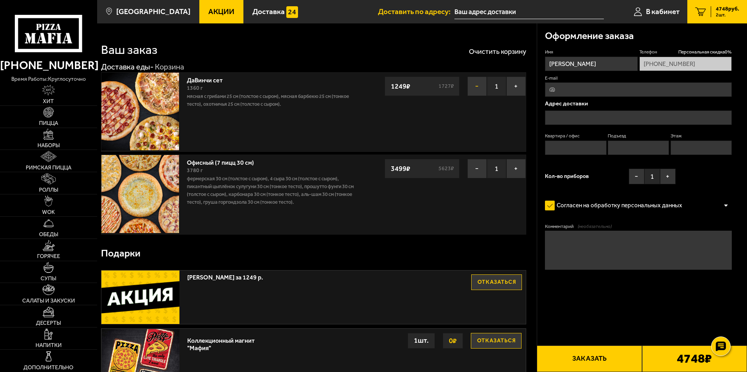
click at [475, 93] on button "−" at bounding box center [478, 87] width 20 height 20
